Goal: Communication & Community: Answer question/provide support

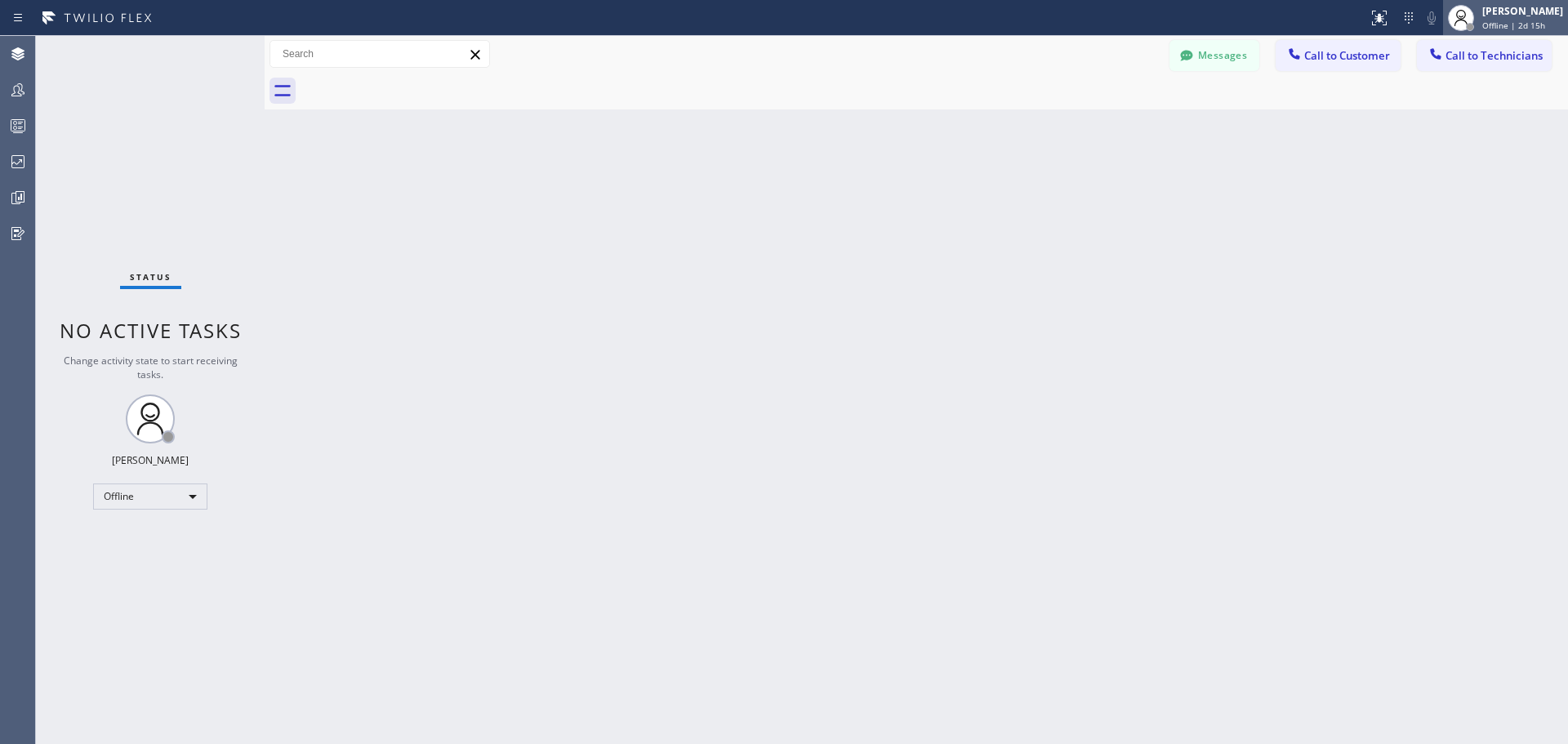
click at [1511, 23] on span "Offline | 2d 15h" at bounding box center [1514, 25] width 63 height 12
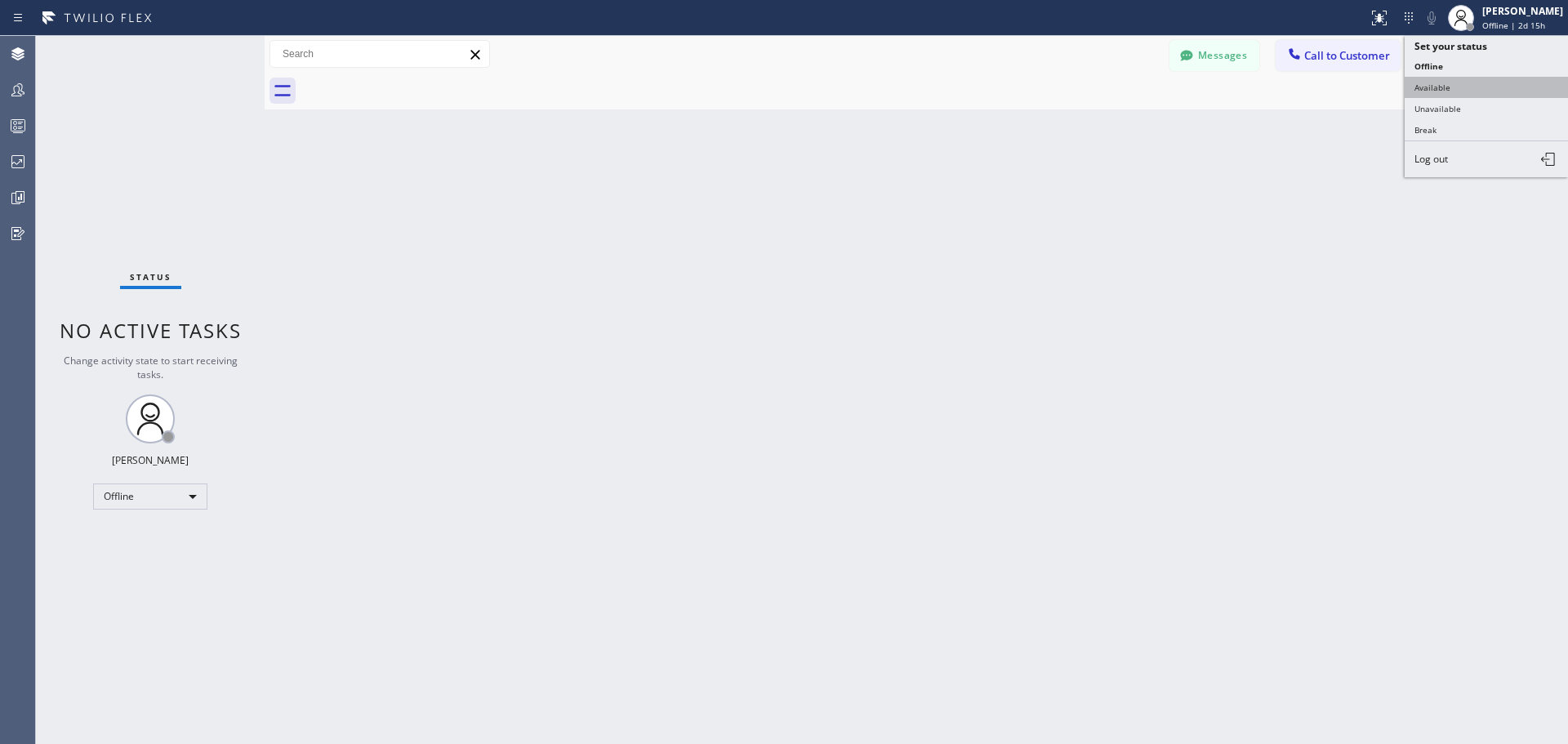
click at [1491, 95] on button "Available" at bounding box center [1486, 87] width 164 height 22
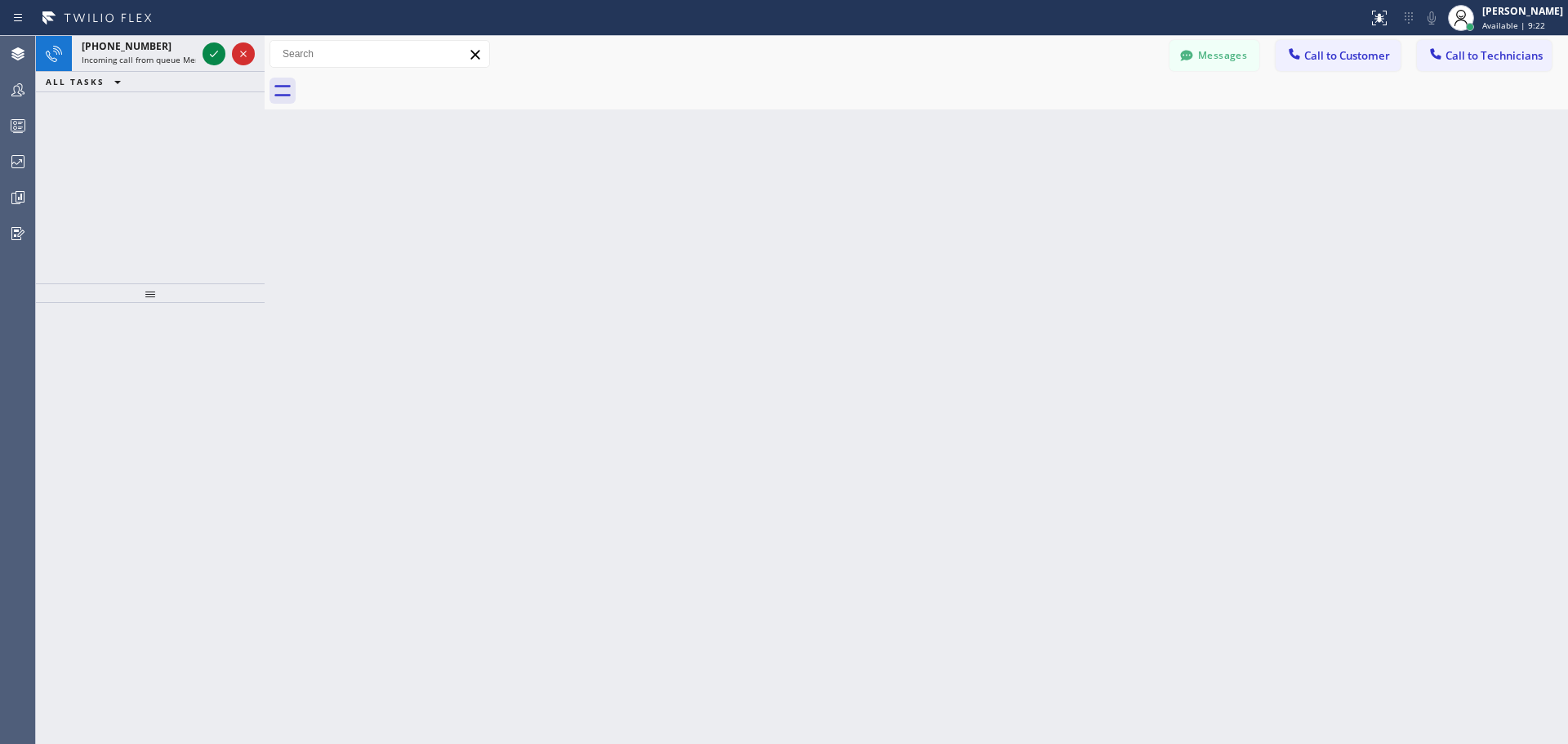
click at [270, 50] on div "Messages Call to Customer Call to Technicians Outbound call Location Search loc…" at bounding box center [916, 54] width 1304 height 29
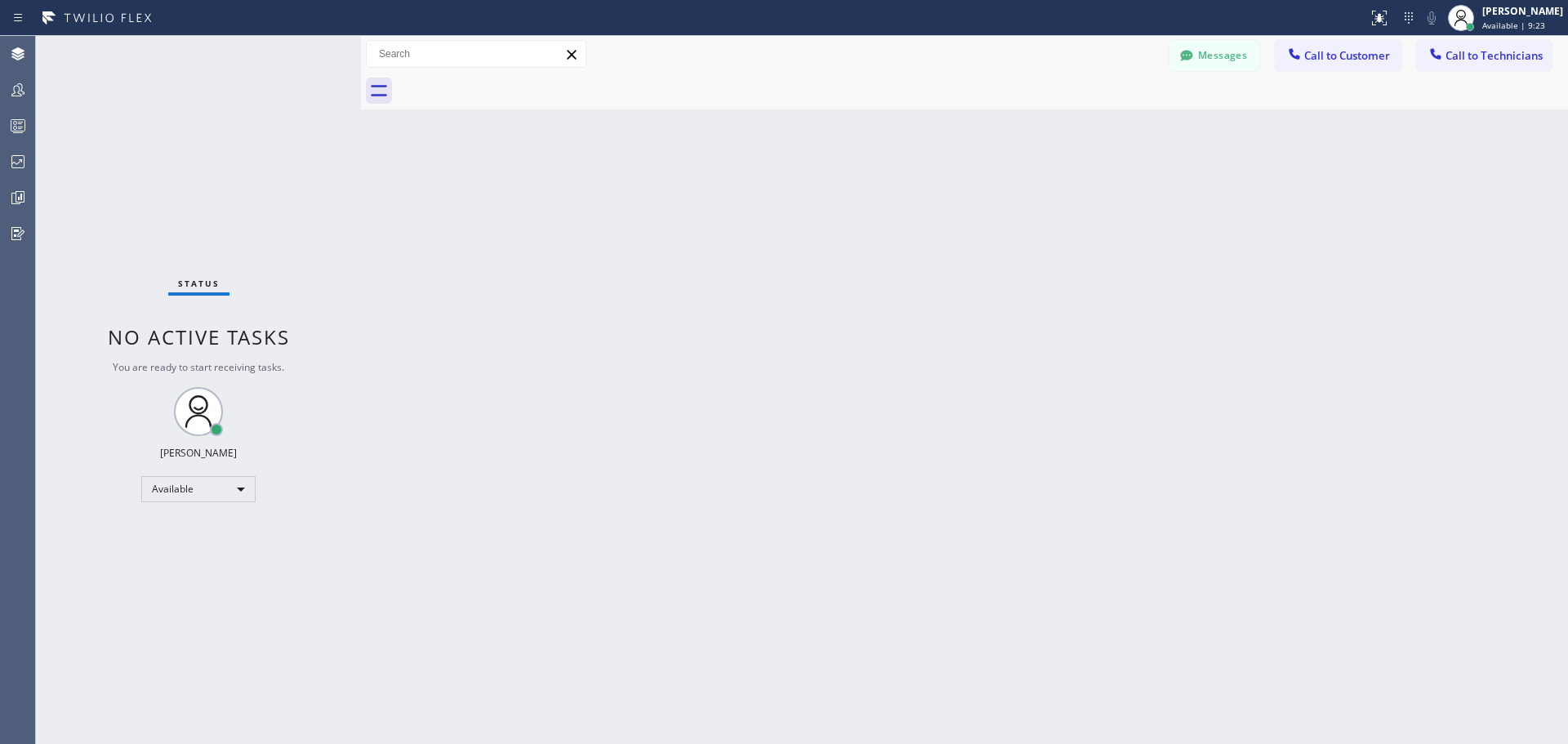
drag, startPoint x: 264, startPoint y: 49, endPoint x: 360, endPoint y: 55, distance: 96.2
click at [361, 55] on div at bounding box center [361, 390] width 0 height 708
click at [1381, 59] on span "Call to Customer" at bounding box center [1347, 56] width 85 height 14
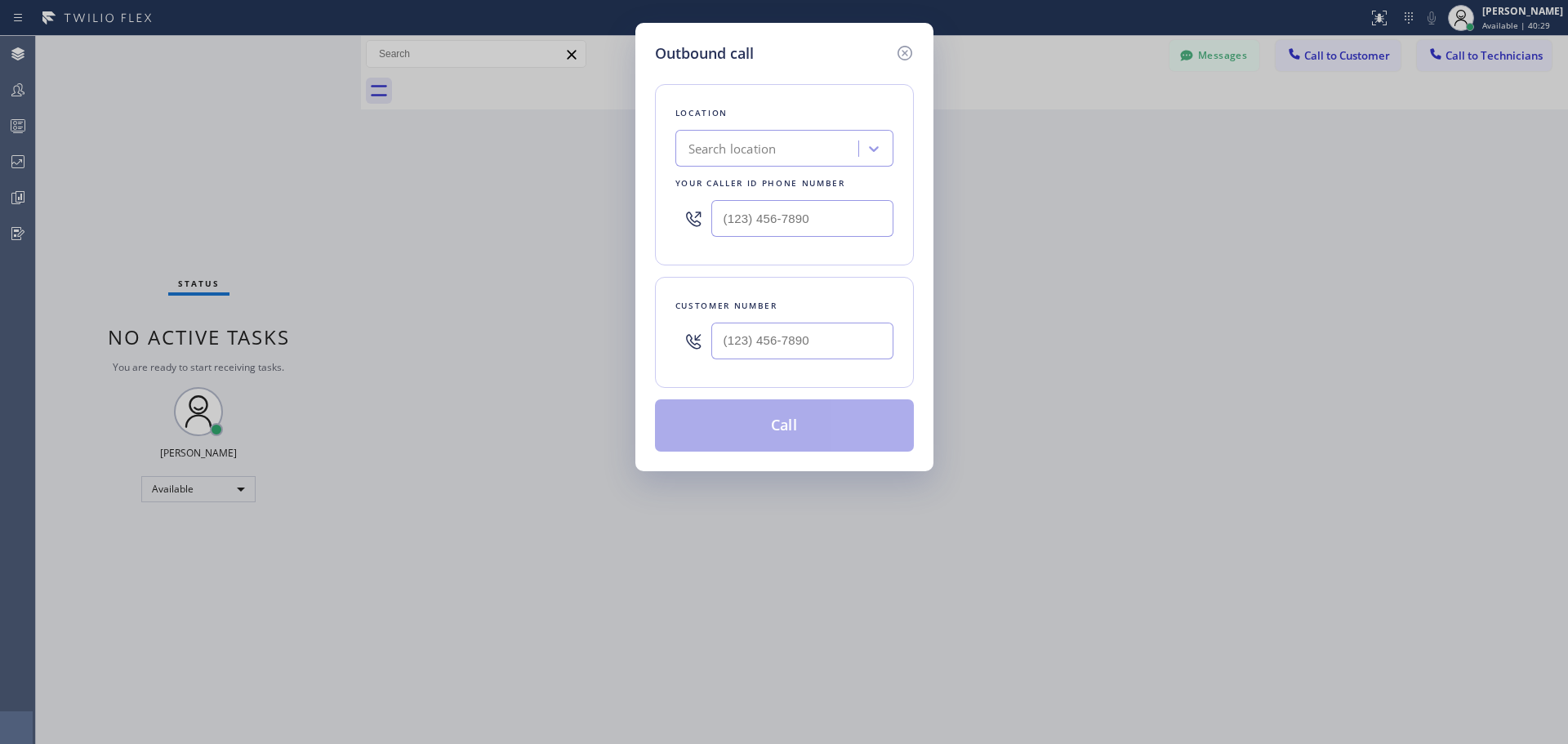
click at [714, 124] on div "Location Search location Your caller id phone number" at bounding box center [784, 175] width 259 height 182
click at [729, 149] on div "Search location" at bounding box center [732, 148] width 88 height 19
type input "CSM"
click at [701, 176] on div "Home Alliance CSM" at bounding box center [784, 183] width 218 height 30
type input "[PHONE_NUMBER]"
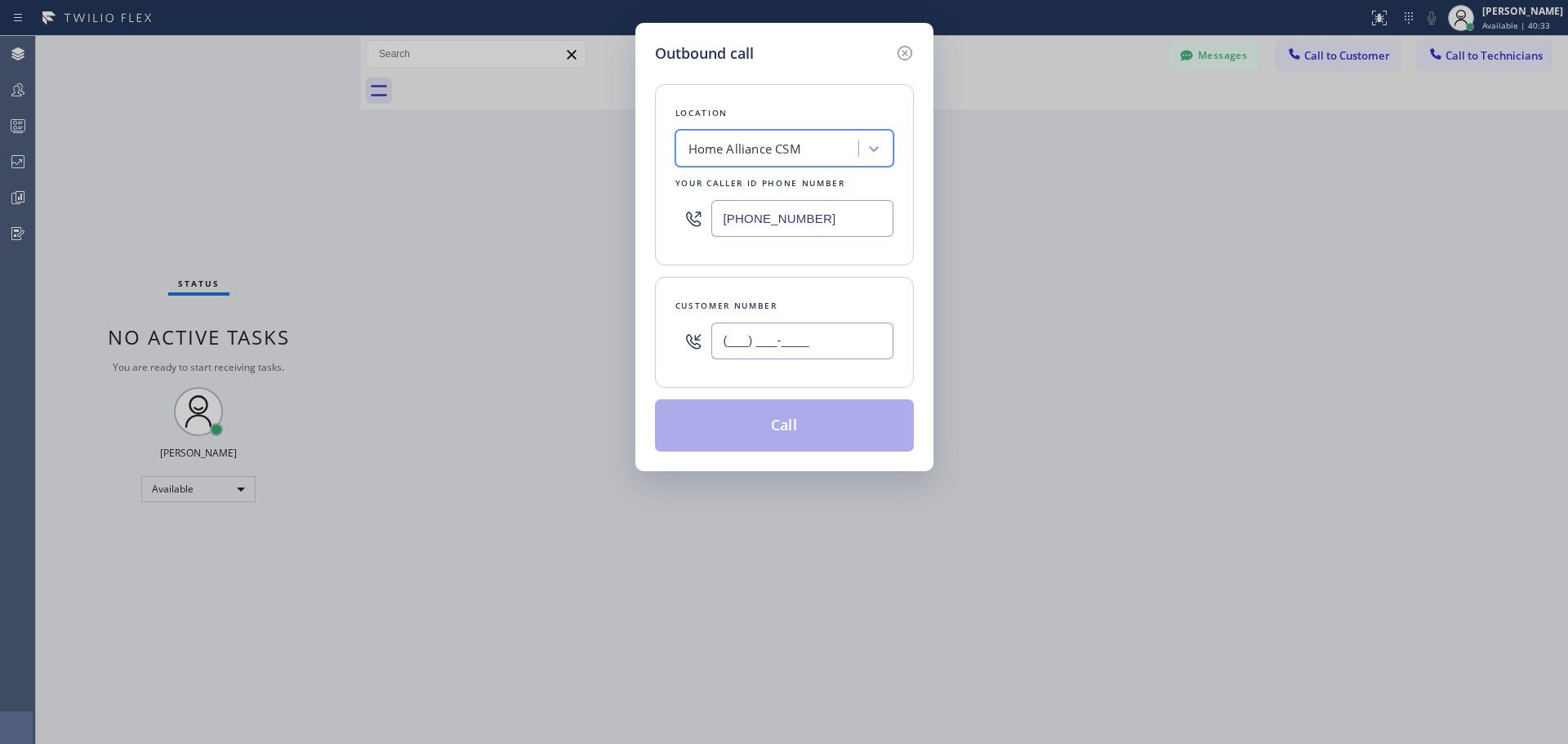
click at [742, 351] on input "(___) ___-____" at bounding box center [802, 341] width 182 height 37
paste input "415) 350-1589"
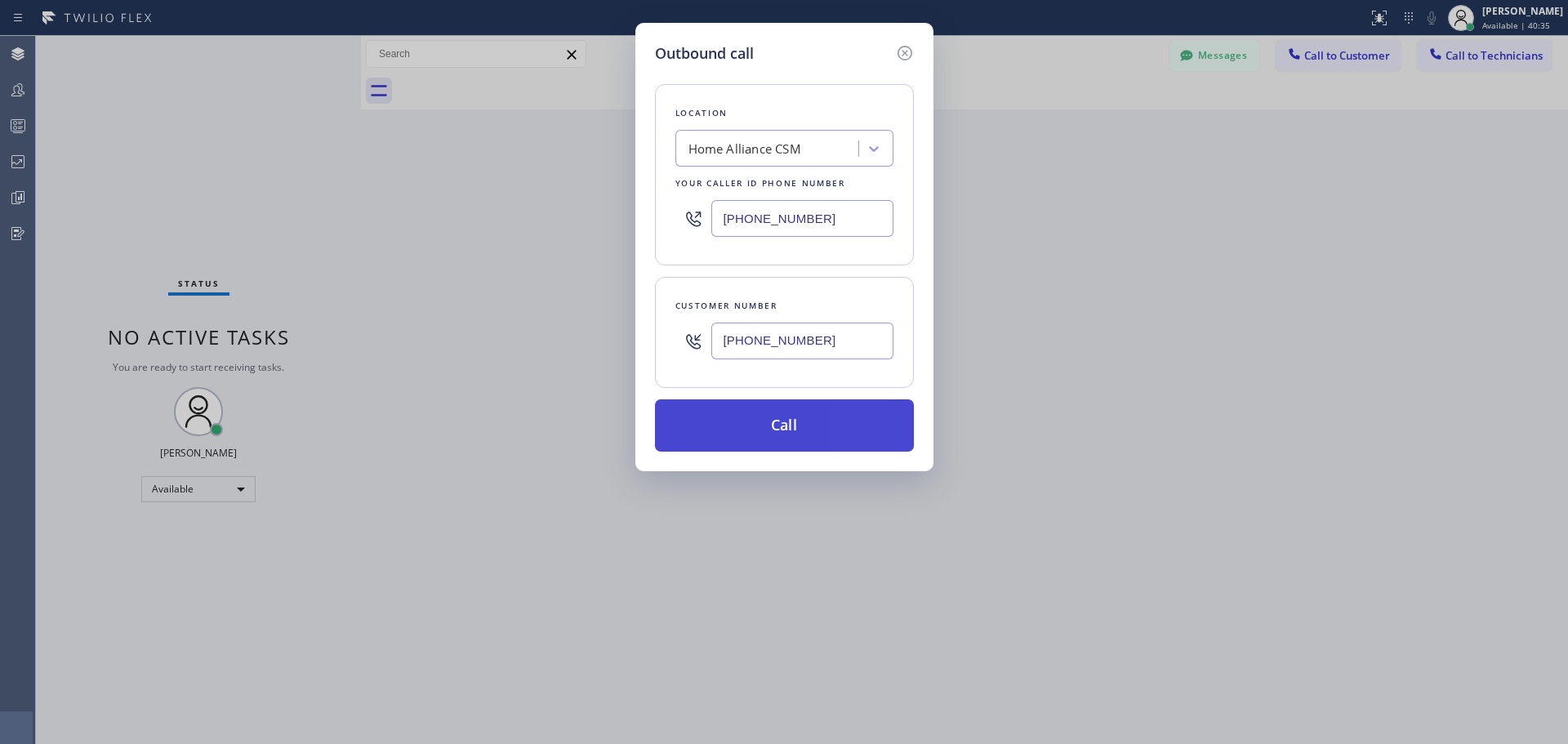
type input "[PHONE_NUMBER]"
click at [756, 421] on button "Call" at bounding box center [784, 426] width 259 height 52
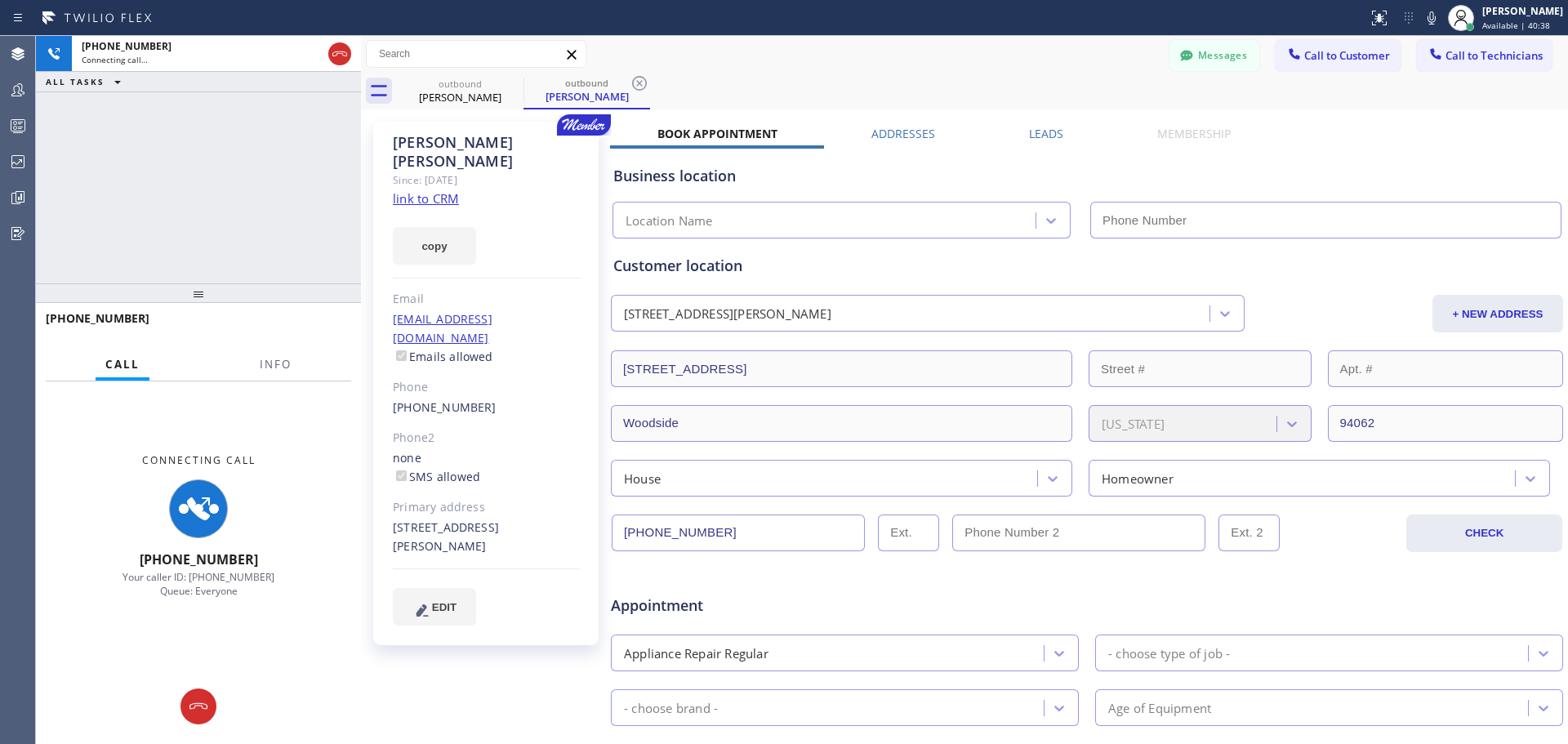
type input "[PHONE_NUMBER]"
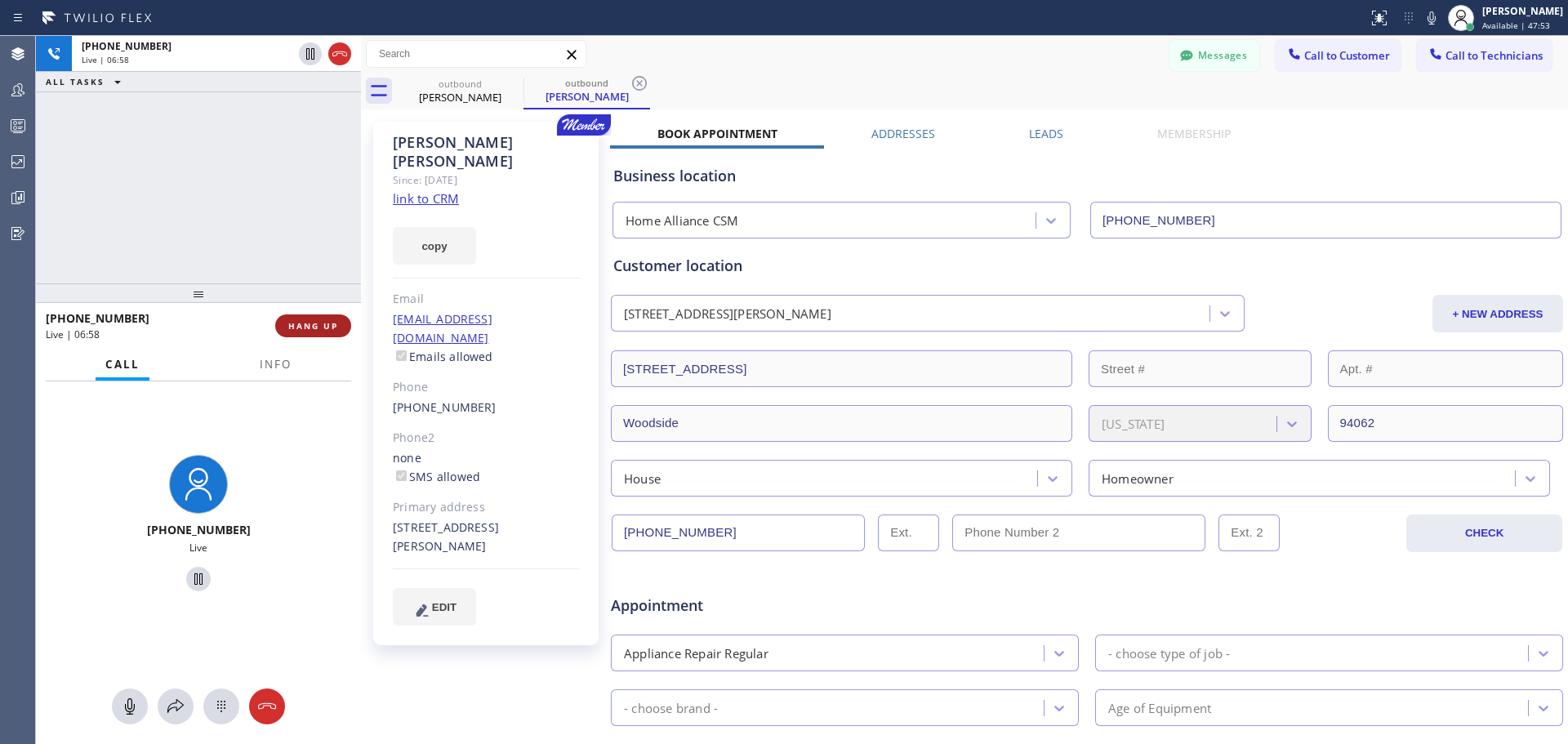
click at [331, 321] on span "HANG UP" at bounding box center [312, 326] width 49 height 12
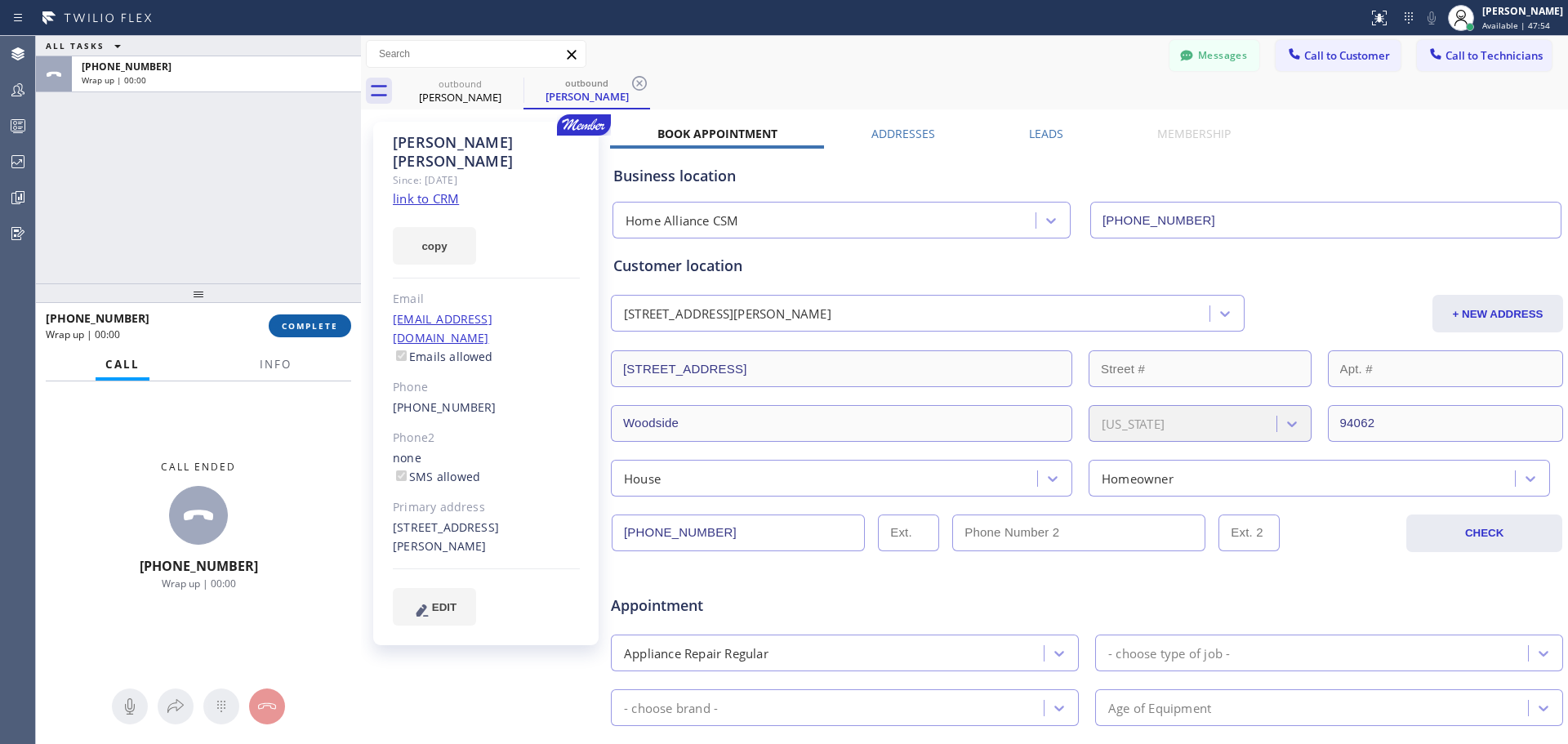
click at [312, 331] on span "COMPLETE" at bounding box center [309, 326] width 57 height 12
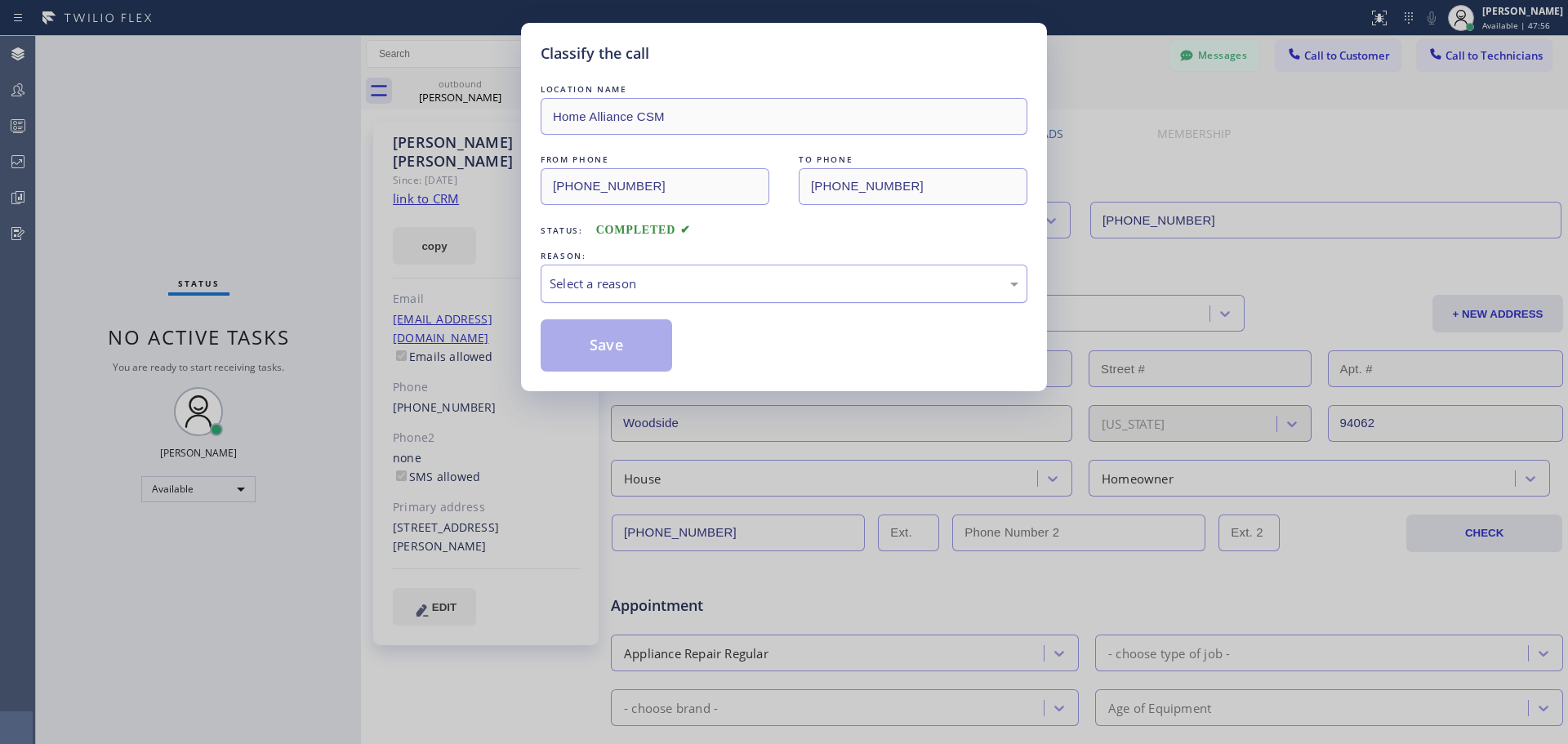
click at [756, 288] on div "Select a reason" at bounding box center [784, 283] width 469 height 19
click at [646, 359] on button "Save" at bounding box center [606, 345] width 131 height 52
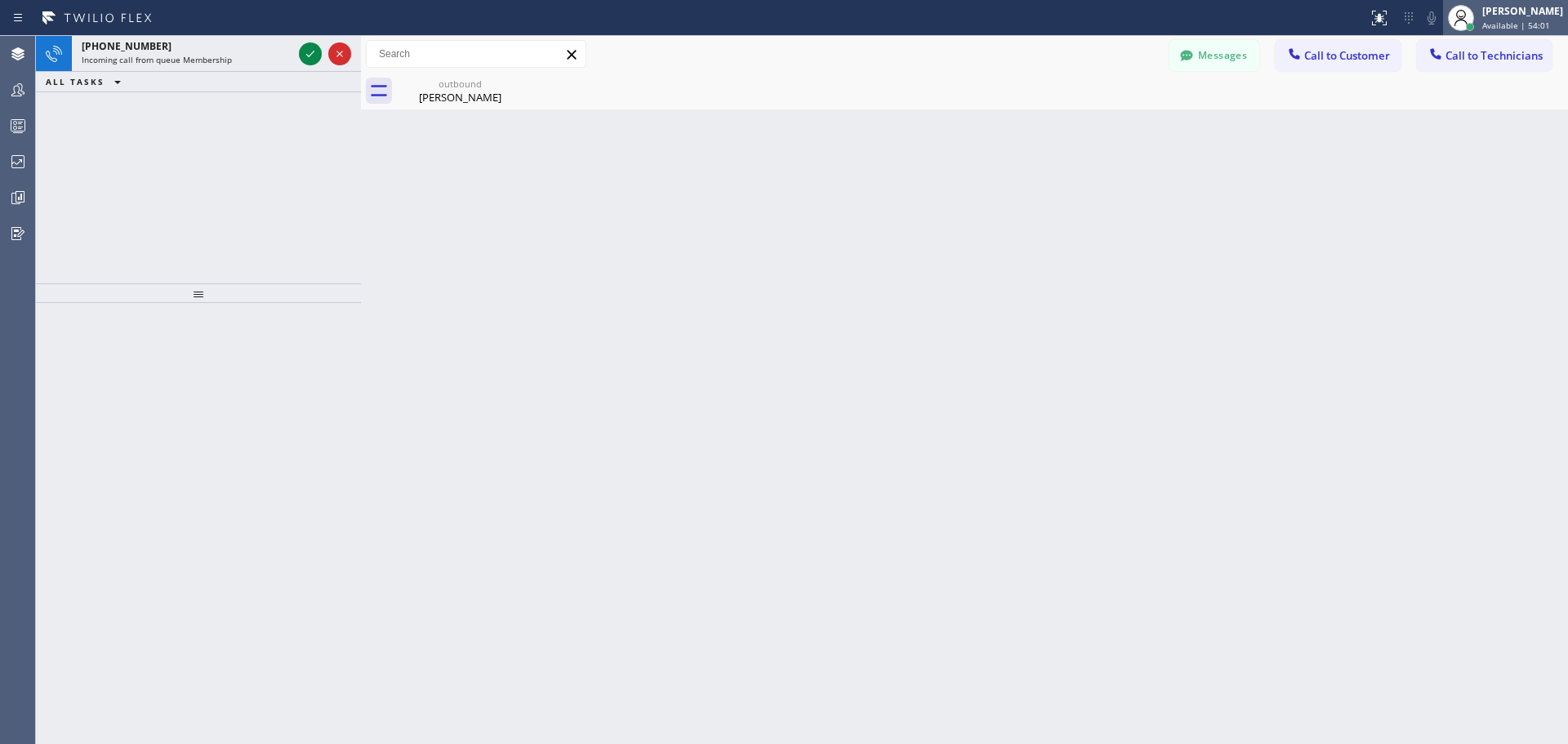
click at [1544, 20] on span "Available | 54:01" at bounding box center [1516, 25] width 67 height 12
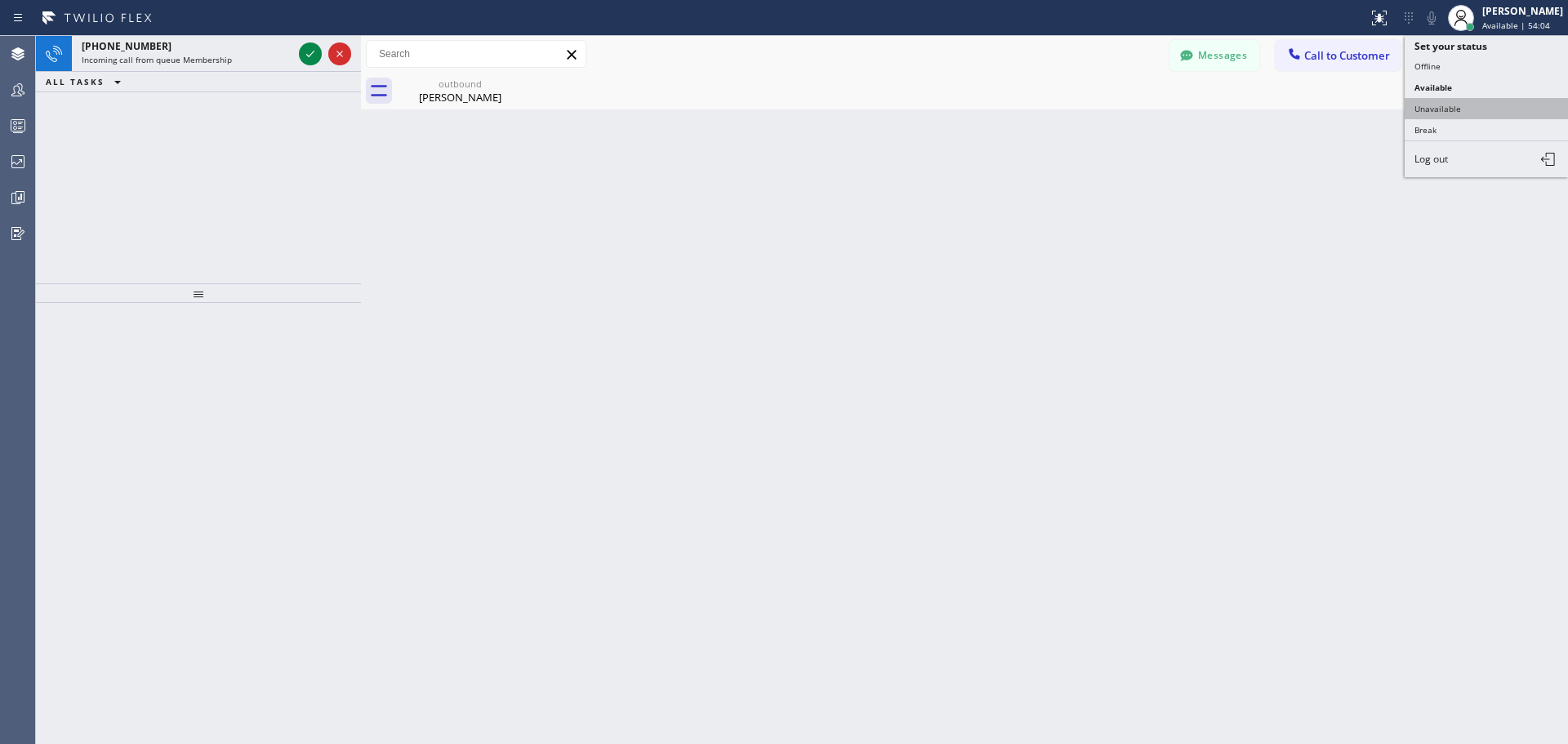
click at [1513, 109] on button "Unavailable" at bounding box center [1486, 109] width 164 height 22
